Goal: Use online tool/utility: Use online tool/utility

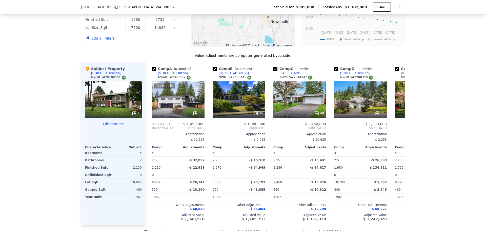
scroll to position [0, 2]
click at [422, 64] on div "We found 12 sales that match your search Listings provided by NWMLS Filters Map…" at bounding box center [243, 89] width 486 height 290
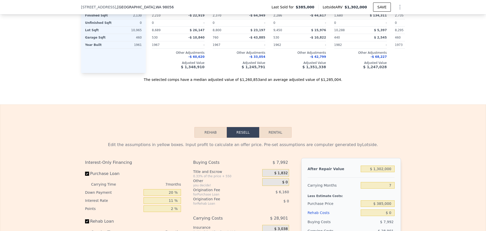
scroll to position [783, 0]
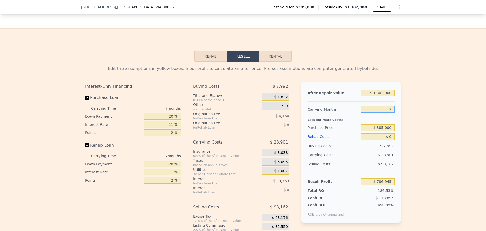
drag, startPoint x: 391, startPoint y: 117, endPoint x: 386, endPoint y: 117, distance: 4.9
click at [386, 112] on input "7" at bounding box center [378, 109] width 34 height 7
type input "5"
type input "$ 795,202"
type input "5"
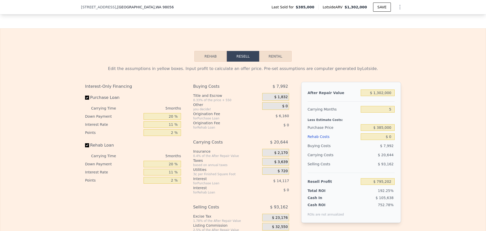
click at [409, 114] on div "Edit the assumptions in yellow boxes. Input profit to calculate an offer price.…" at bounding box center [243, 156] width 486 height 188
drag, startPoint x: 390, startPoint y: 145, endPoint x: 387, endPoint y: 145, distance: 3.3
click at [387, 140] on input "$ 0" at bounding box center [378, 136] width 34 height 7
type input "$ 0"
type input "$ 1"
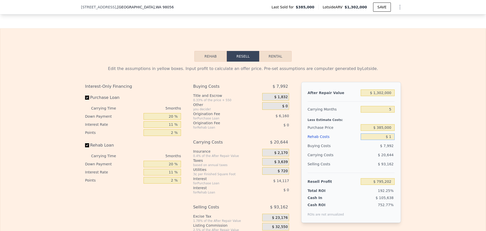
type input "$ 795,201"
type input "$ 150"
type input "$ 795,045"
type input "$ 150,000"
type input "$ 637,302"
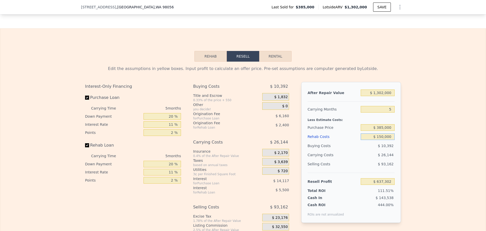
type input "$ 150,000"
drag, startPoint x: 381, startPoint y: 134, endPoint x: 377, endPoint y: 135, distance: 3.3
click at [377, 131] on input "$ 385,000" at bounding box center [378, 127] width 34 height 7
type input "$ 945,000"
click at [403, 135] on div "Edit the assumptions in yellow boxes. Input profit to calculate an offer price.…" at bounding box center [243, 156] width 324 height 188
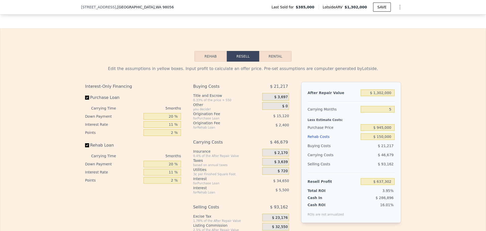
type input "$ 45,942"
click at [86, 100] on input "Purchase Loan" at bounding box center [87, 97] width 4 height 4
checkbox input "false"
type input "$ 95,712"
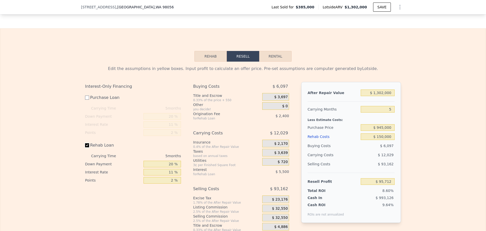
click at [85, 147] on input "Rehab Loan" at bounding box center [87, 145] width 4 height 4
checkbox input "false"
type input "$ 103,612"
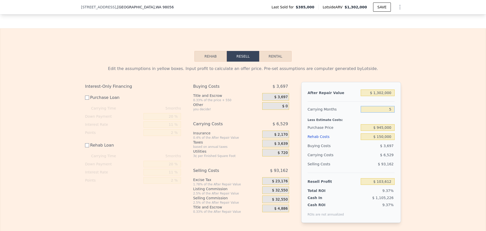
drag, startPoint x: 391, startPoint y: 116, endPoint x: 386, endPoint y: 116, distance: 4.9
click at [386, 112] on input "5" at bounding box center [378, 109] width 34 height 7
type input "2"
type input "$ 107,529"
type input "2"
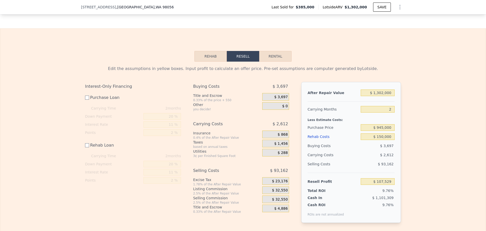
click at [351, 132] on div "Purchase Price" at bounding box center [333, 127] width 51 height 9
click at [410, 121] on div "Edit the assumptions in yellow boxes. Input profit to calculate an offer price.…" at bounding box center [243, 146] width 486 height 169
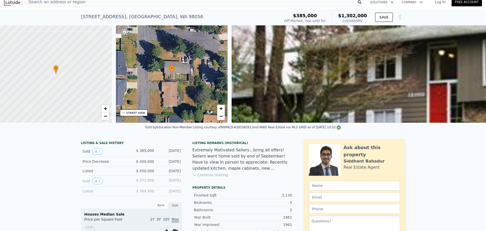
scroll to position [2, 0]
